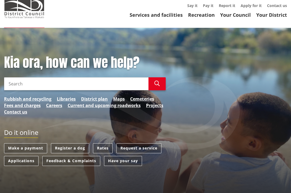
scroll to position [26, 0]
click at [106, 147] on link "Rates" at bounding box center [103, 148] width 20 height 10
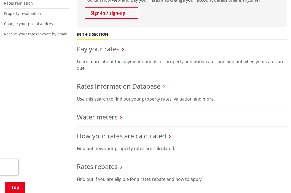
scroll to position [184, 0]
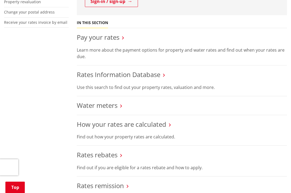
click at [138, 75] on link "Rates Information Database" at bounding box center [119, 74] width 84 height 9
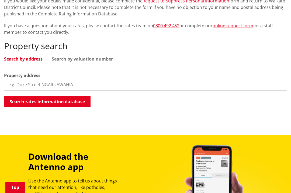
scroll to position [136, 0]
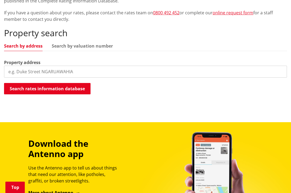
click at [59, 70] on input "search" at bounding box center [145, 72] width 283 height 12
type input "69b Hakanoa street"
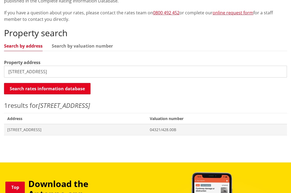
click at [25, 131] on span "Address 69B Hakanoa Street HUNTLY" at bounding box center [75, 129] width 143 height 11
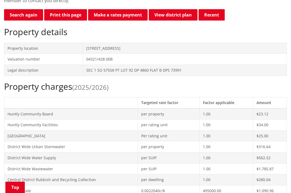
scroll to position [155, 0]
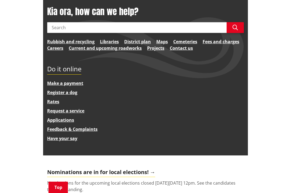
scroll to position [79, 0]
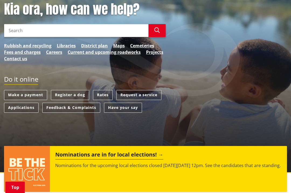
click at [106, 95] on link "Rates" at bounding box center [103, 95] width 20 height 10
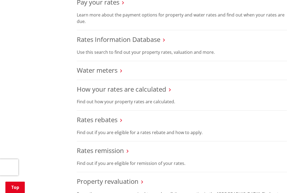
scroll to position [226, 0]
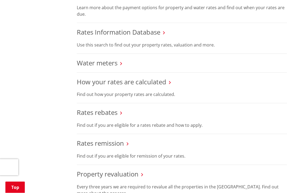
click at [131, 116] on li "Rates rebates Find out if you are eligible for a rates rebate and how to apply." at bounding box center [182, 118] width 211 height 31
click at [115, 114] on link "Rates rebates" at bounding box center [97, 112] width 41 height 9
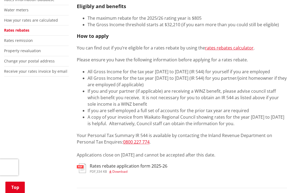
scroll to position [134, 0]
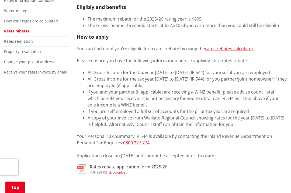
click at [27, 109] on div "More from this section Rates Pay your rates Rates Information Database Water me…" at bounding box center [145, 133] width 291 height 317
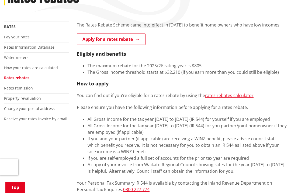
scroll to position [98, 0]
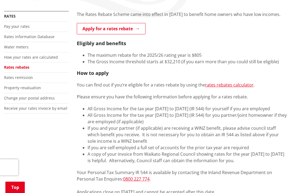
click at [232, 82] on link "rates rebates calculator" at bounding box center [229, 85] width 49 height 6
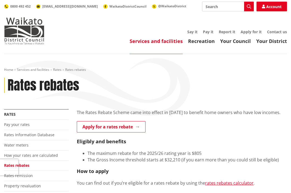
scroll to position [91, 0]
